Goal: Task Accomplishment & Management: Manage account settings

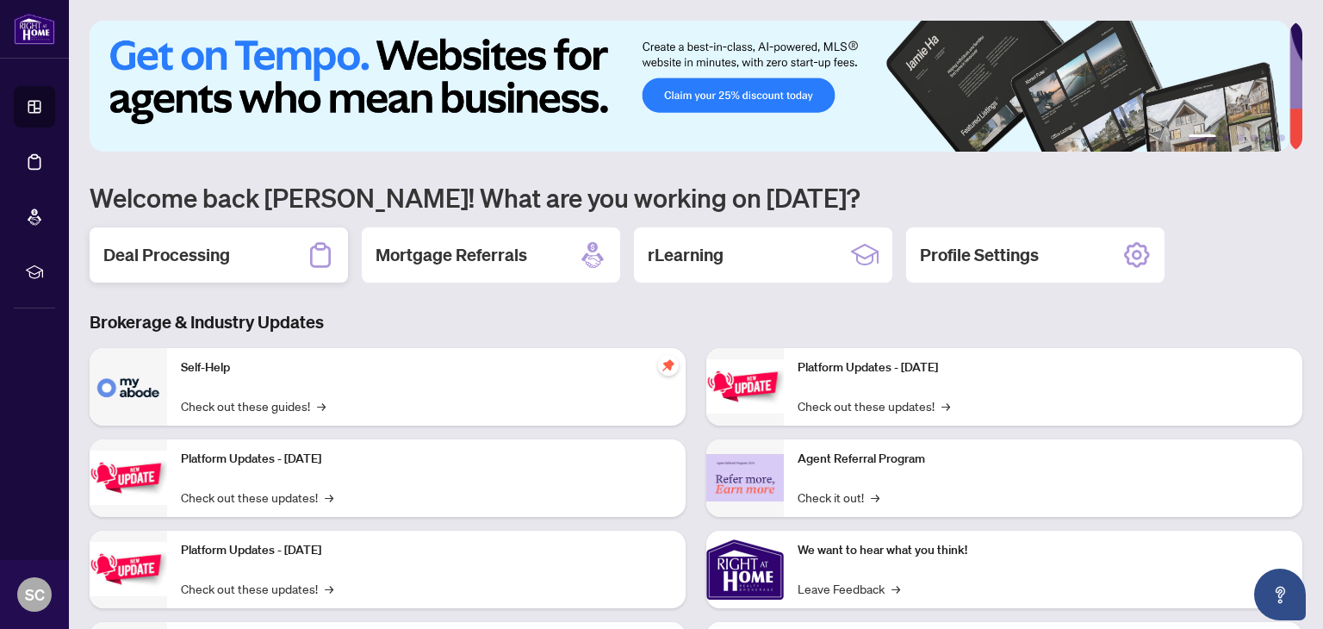
click at [201, 271] on div "Deal Processing" at bounding box center [219, 254] width 258 height 55
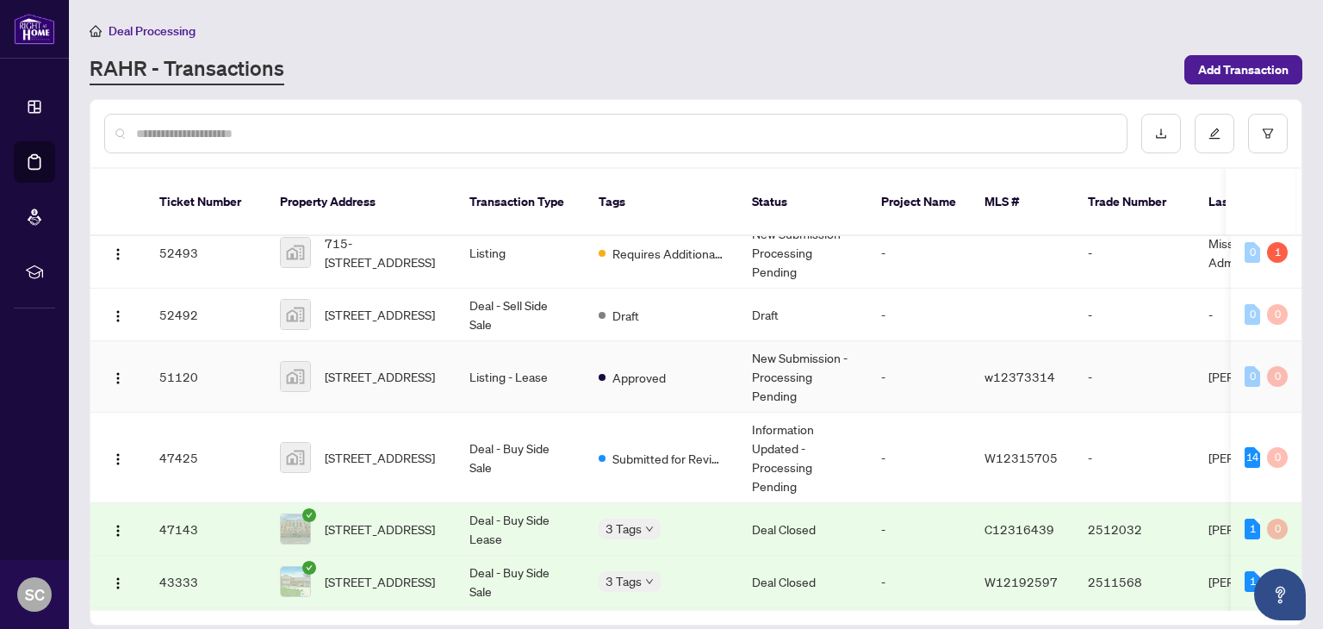
scroll to position [258, 0]
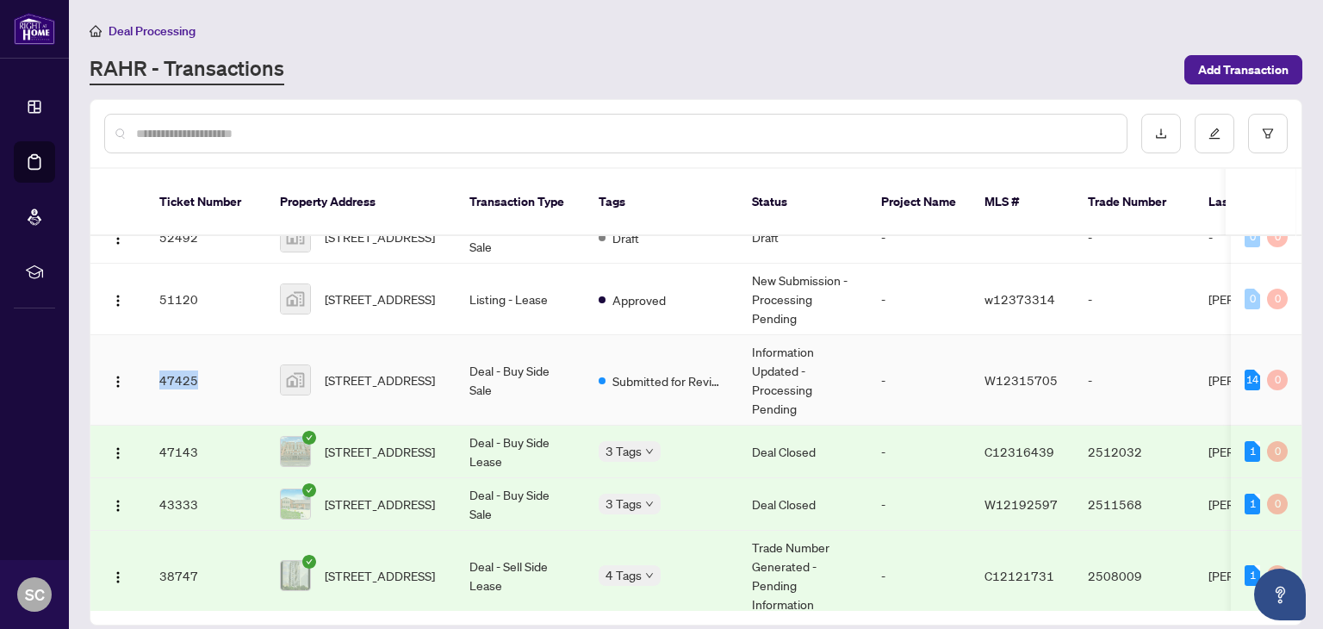
drag, startPoint x: 157, startPoint y: 360, endPoint x: 210, endPoint y: 362, distance: 53.4
click at [210, 362] on td "47425" at bounding box center [206, 380] width 121 height 90
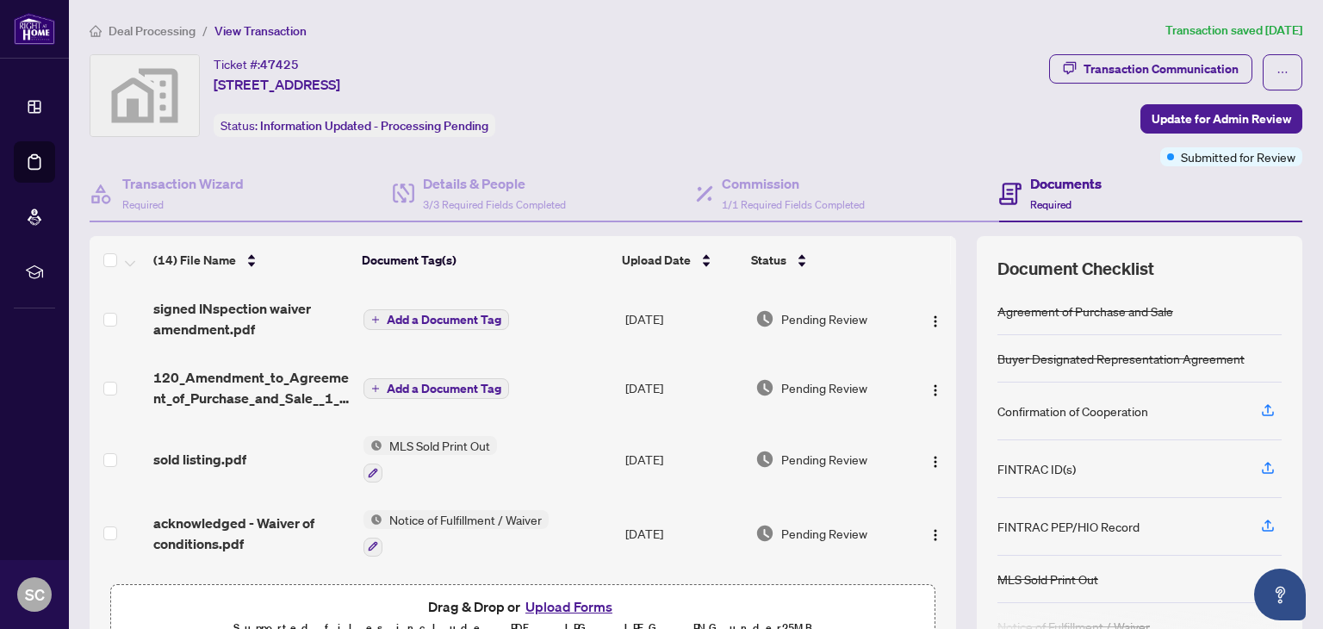
drag, startPoint x: 212, startPoint y: 60, endPoint x: 586, endPoint y: 59, distance: 373.9
click at [586, 59] on div "Ticket #: 47425 [STREET_ADDRESS] Status: Information Updated - Processing Pendi…" at bounding box center [566, 95] width 953 height 83
copy div "Ticket #: 47425 [STREET_ADDRESS]"
